Goal: Information Seeking & Learning: Learn about a topic

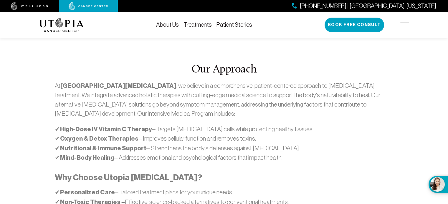
scroll to position [324, 0]
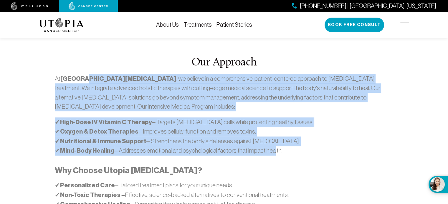
drag, startPoint x: 81, startPoint y: 67, endPoint x: 270, endPoint y: 141, distance: 202.1
click at [269, 132] on div "At [GEOGRAPHIC_DATA][MEDICAL_DATA] , we believe in a comprehensive, patient-cen…" at bounding box center [224, 154] width 338 height 161
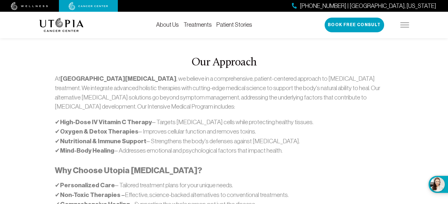
click at [269, 166] on h3 "Why Choose Utopia [MEDICAL_DATA]?" at bounding box center [224, 171] width 338 height 10
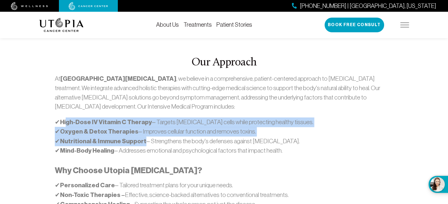
drag, startPoint x: 66, startPoint y: 104, endPoint x: 151, endPoint y: 126, distance: 87.6
click at [144, 118] on p "✔ High-Dose IV Vitamin C Therapy – Targets [MEDICAL_DATA] cells while protectin…" at bounding box center [224, 137] width 338 height 38
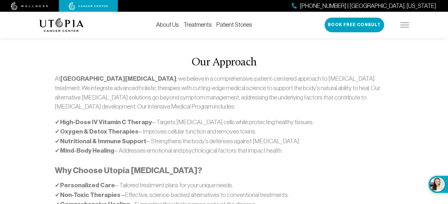
click at [161, 134] on div "At [GEOGRAPHIC_DATA][MEDICAL_DATA] , we believe in a comprehensive, patient-cen…" at bounding box center [224, 154] width 338 height 161
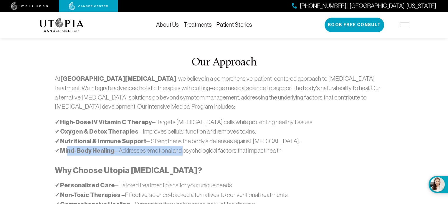
drag, startPoint x: 69, startPoint y: 127, endPoint x: 188, endPoint y: 129, distance: 119.8
click at [185, 128] on p "✔ High-Dose IV Vitamin C Therapy – Targets [MEDICAL_DATA] cells while protectin…" at bounding box center [224, 137] width 338 height 38
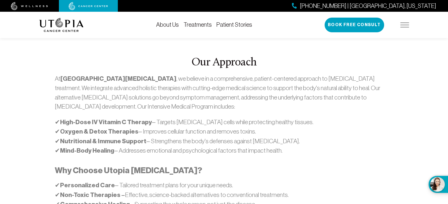
click at [188, 129] on p "✔ High-Dose IV Vitamin C Therapy – Targets [MEDICAL_DATA] cells while protectin…" at bounding box center [224, 137] width 338 height 38
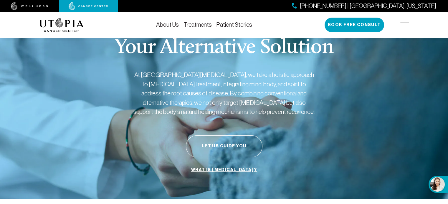
scroll to position [0, 0]
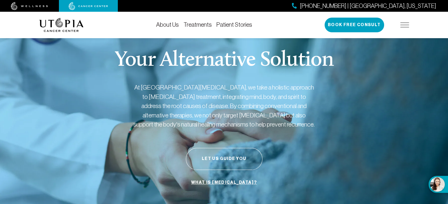
click at [404, 26] on img at bounding box center [404, 25] width 9 height 5
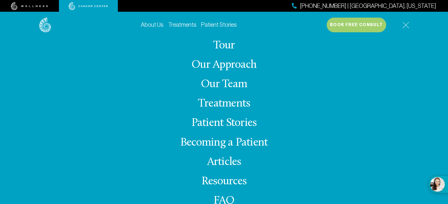
click at [206, 107] on link "Treatments" at bounding box center [224, 103] width 52 height 11
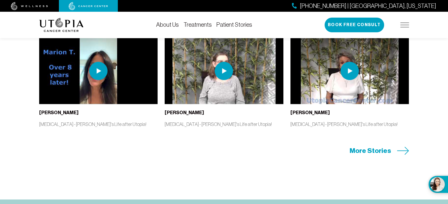
scroll to position [1236, 0]
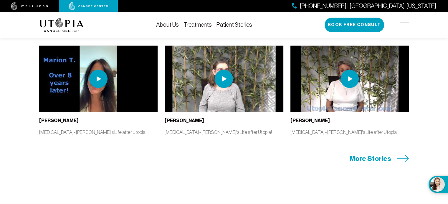
click at [389, 164] on span "More Stories" at bounding box center [369, 158] width 41 height 9
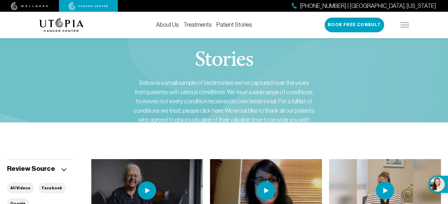
click at [40, 5] on img at bounding box center [29, 6] width 37 height 8
